Goal: Find specific page/section: Find specific page/section

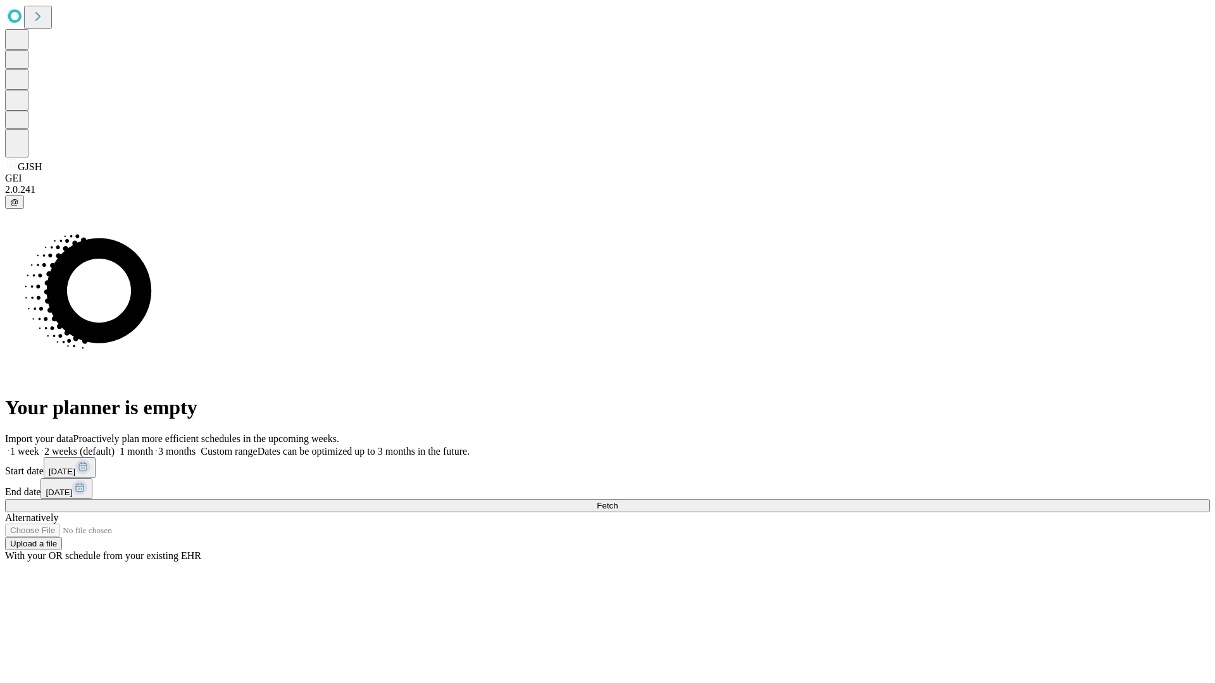
click at [618, 501] on span "Fetch" at bounding box center [607, 505] width 21 height 9
